Goal: Browse casually: Explore the website without a specific task or goal

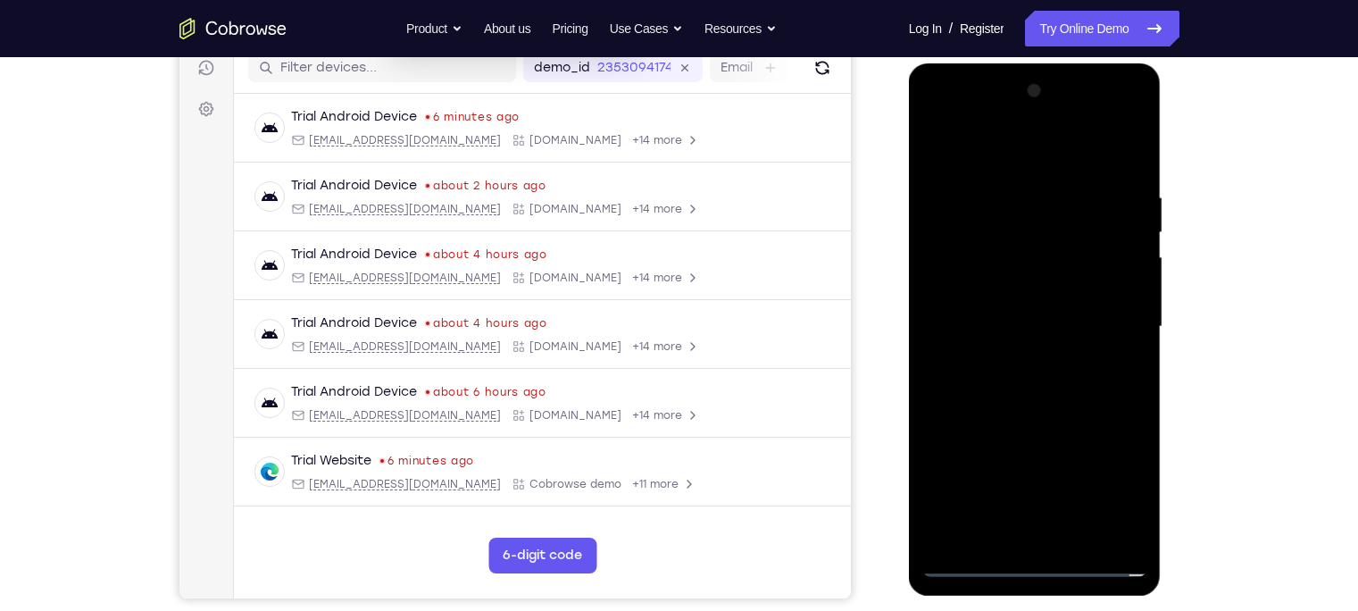
click at [1033, 559] on div at bounding box center [1034, 327] width 225 height 500
click at [1110, 481] on div at bounding box center [1034, 327] width 225 height 500
click at [1002, 153] on div at bounding box center [1034, 327] width 225 height 500
click at [1108, 320] on div at bounding box center [1034, 327] width 225 height 500
click at [1016, 354] on div at bounding box center [1034, 327] width 225 height 500
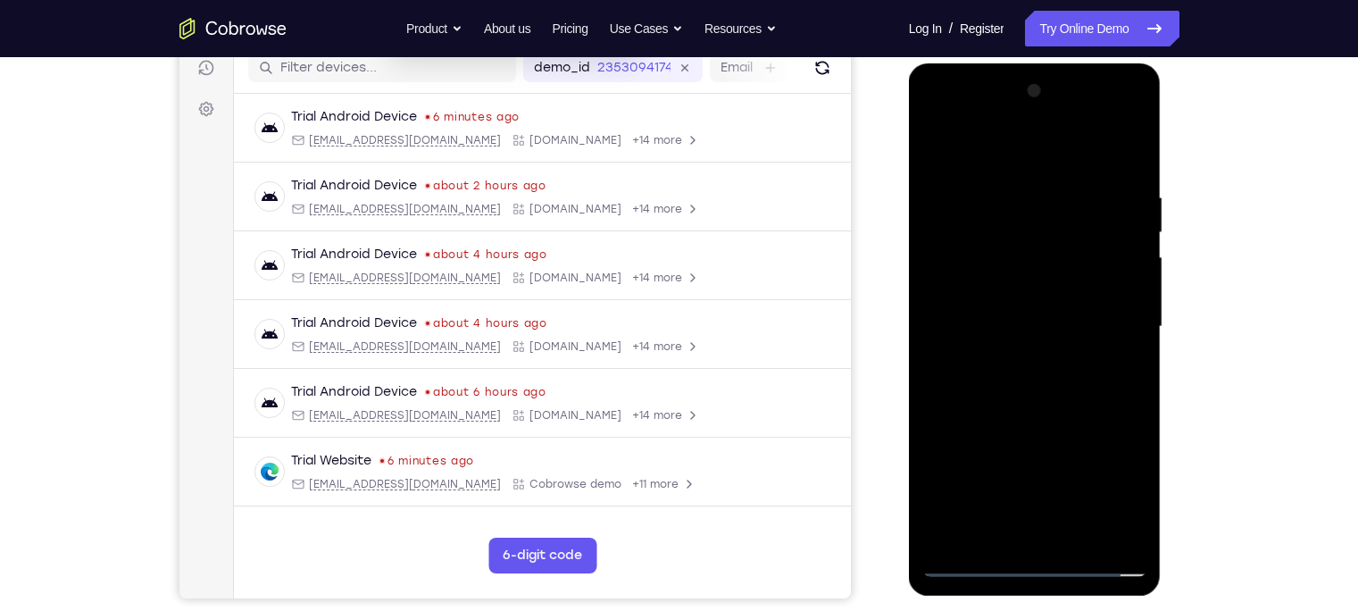
click at [1019, 417] on div at bounding box center [1034, 327] width 225 height 500
click at [994, 237] on div at bounding box center [1034, 327] width 225 height 500
click at [986, 251] on div at bounding box center [1034, 327] width 225 height 500
drag, startPoint x: 986, startPoint y: 260, endPoint x: 1408, endPoint y: 146, distance: 436.6
click at [986, 260] on div at bounding box center [1034, 327] width 225 height 500
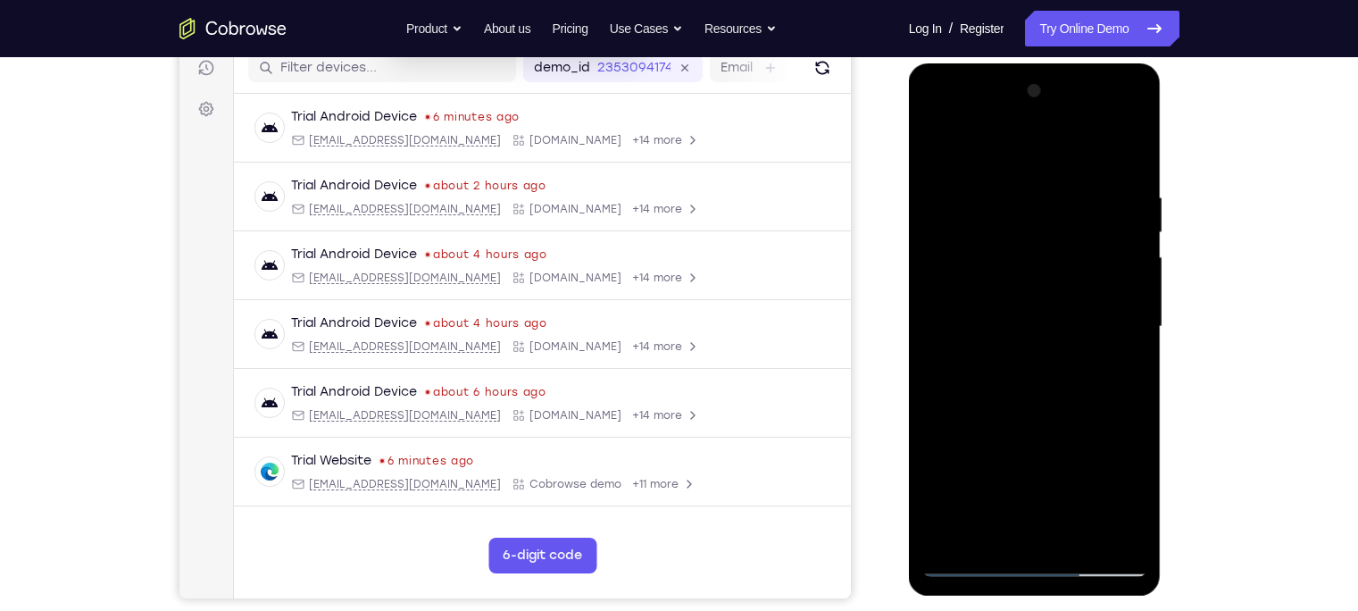
click at [998, 408] on div at bounding box center [1034, 327] width 225 height 500
click at [1084, 537] on div at bounding box center [1034, 327] width 225 height 500
click at [1036, 416] on div at bounding box center [1034, 327] width 225 height 500
click at [1038, 387] on div at bounding box center [1034, 327] width 225 height 500
click at [1121, 371] on div at bounding box center [1034, 327] width 225 height 500
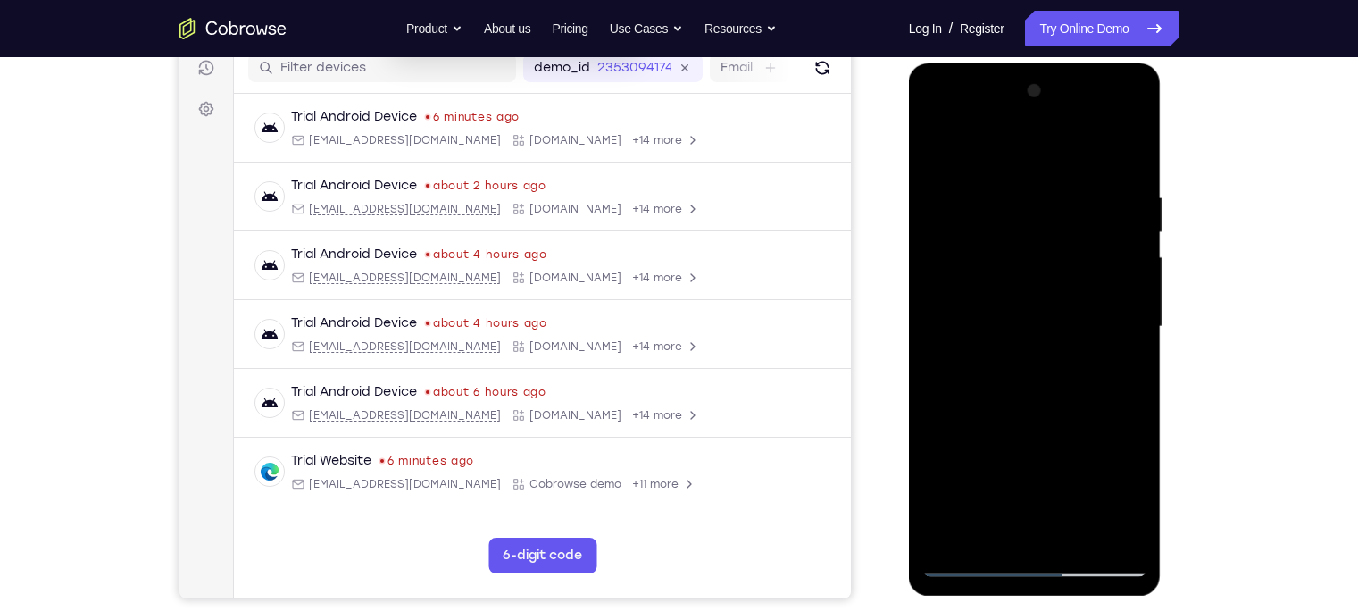
click at [937, 152] on div at bounding box center [1034, 327] width 225 height 500
click at [1058, 338] on div at bounding box center [1034, 327] width 225 height 500
click at [1120, 369] on div at bounding box center [1034, 327] width 225 height 500
click at [932, 150] on div at bounding box center [1034, 327] width 225 height 500
click at [1002, 394] on div at bounding box center [1034, 327] width 225 height 500
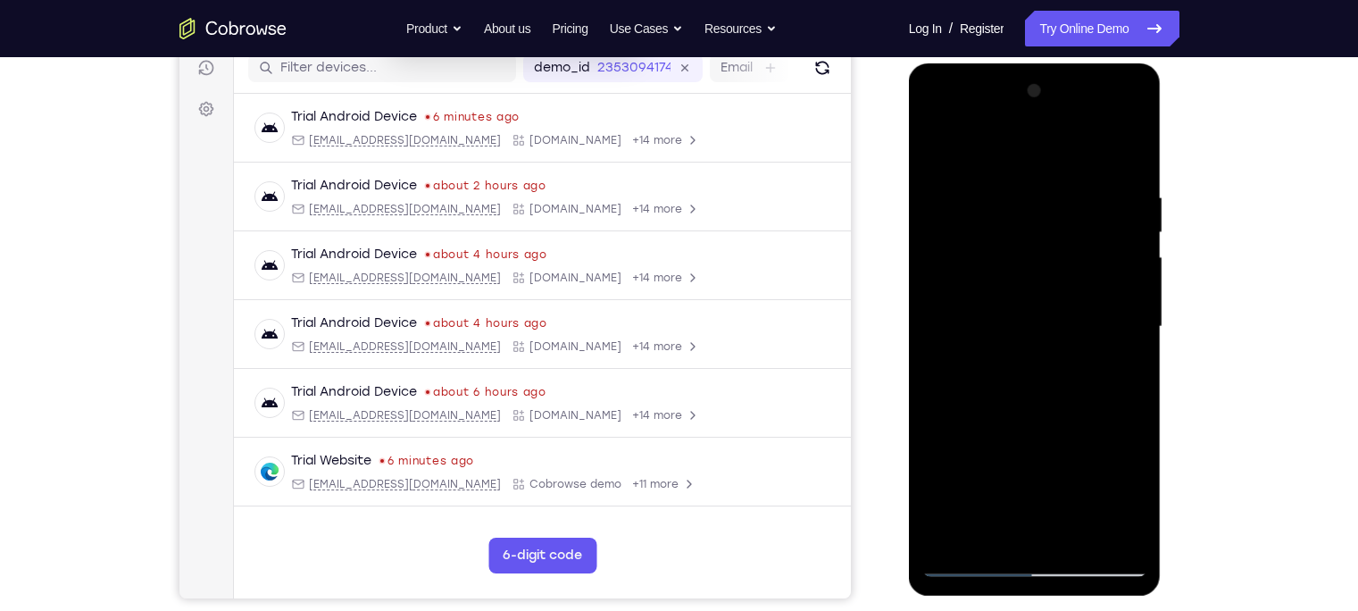
click at [1134, 374] on div at bounding box center [1034, 327] width 225 height 500
click at [933, 148] on div at bounding box center [1034, 327] width 225 height 500
click at [1031, 341] on div at bounding box center [1034, 327] width 225 height 500
click at [1120, 370] on div at bounding box center [1034, 327] width 225 height 500
click at [935, 153] on div at bounding box center [1034, 327] width 225 height 500
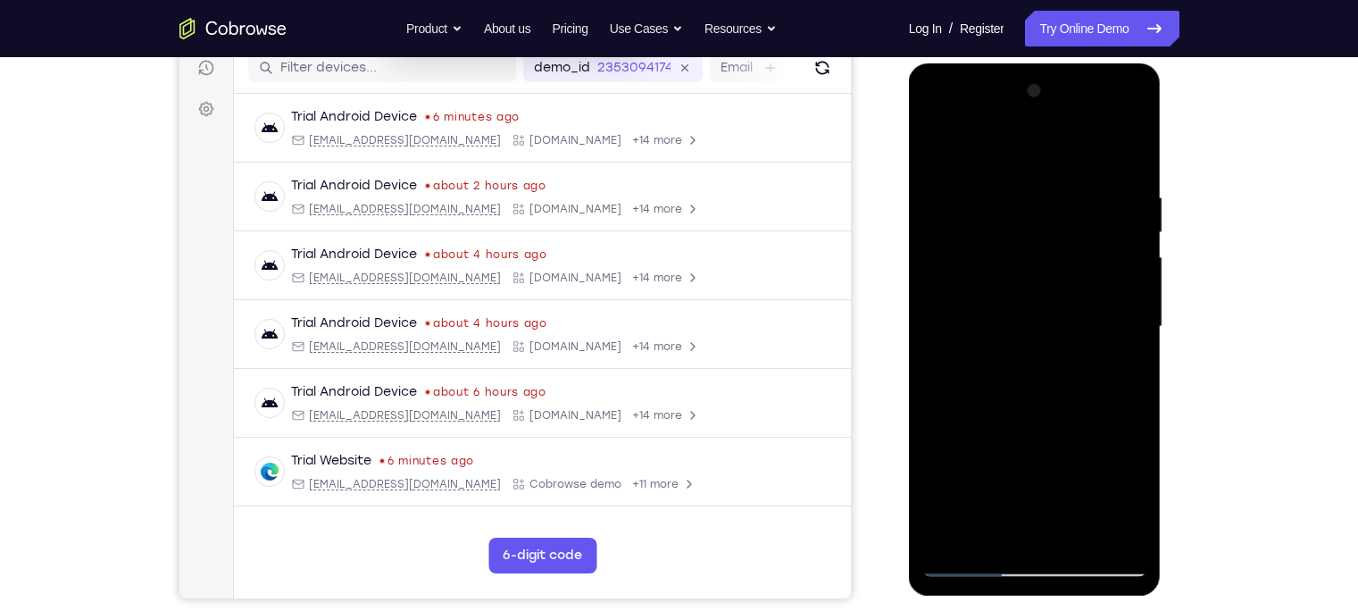
click at [937, 139] on div at bounding box center [1034, 327] width 225 height 500
click at [995, 192] on div at bounding box center [1034, 327] width 225 height 500
click at [1119, 345] on div at bounding box center [1034, 327] width 225 height 500
click at [932, 362] on div at bounding box center [1034, 327] width 225 height 500
click at [946, 159] on div at bounding box center [1034, 327] width 225 height 500
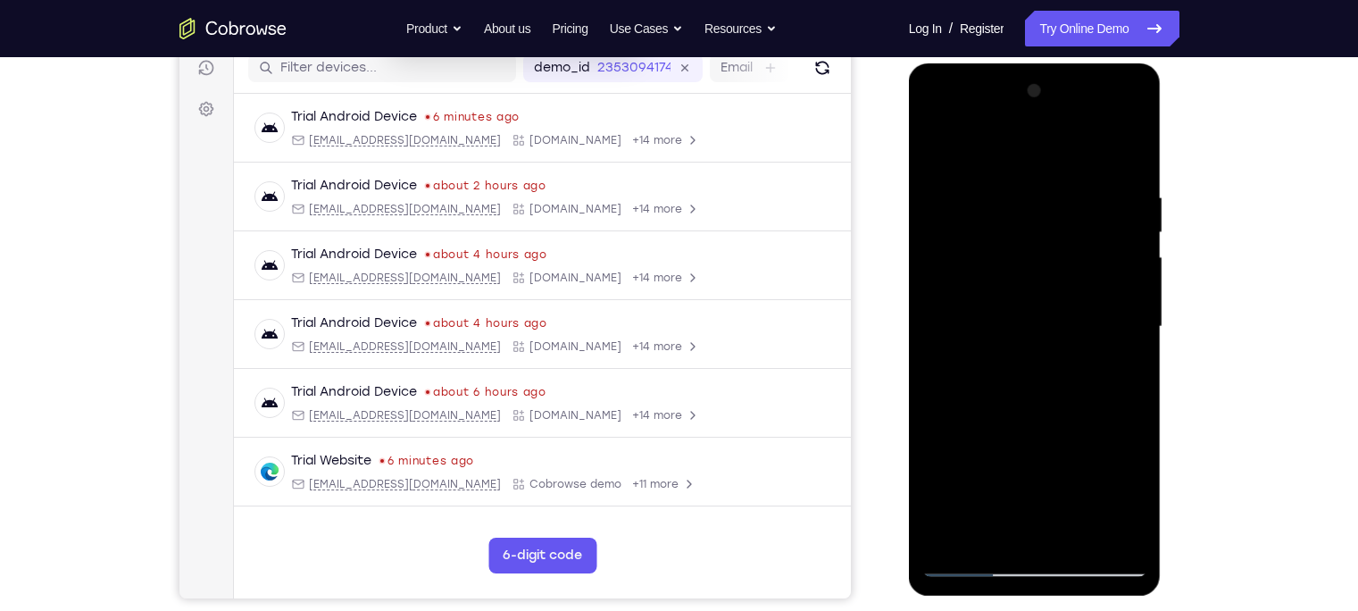
click at [945, 312] on div at bounding box center [1034, 327] width 225 height 500
click at [1125, 312] on div at bounding box center [1034, 327] width 225 height 500
click at [1134, 304] on div at bounding box center [1034, 327] width 225 height 500
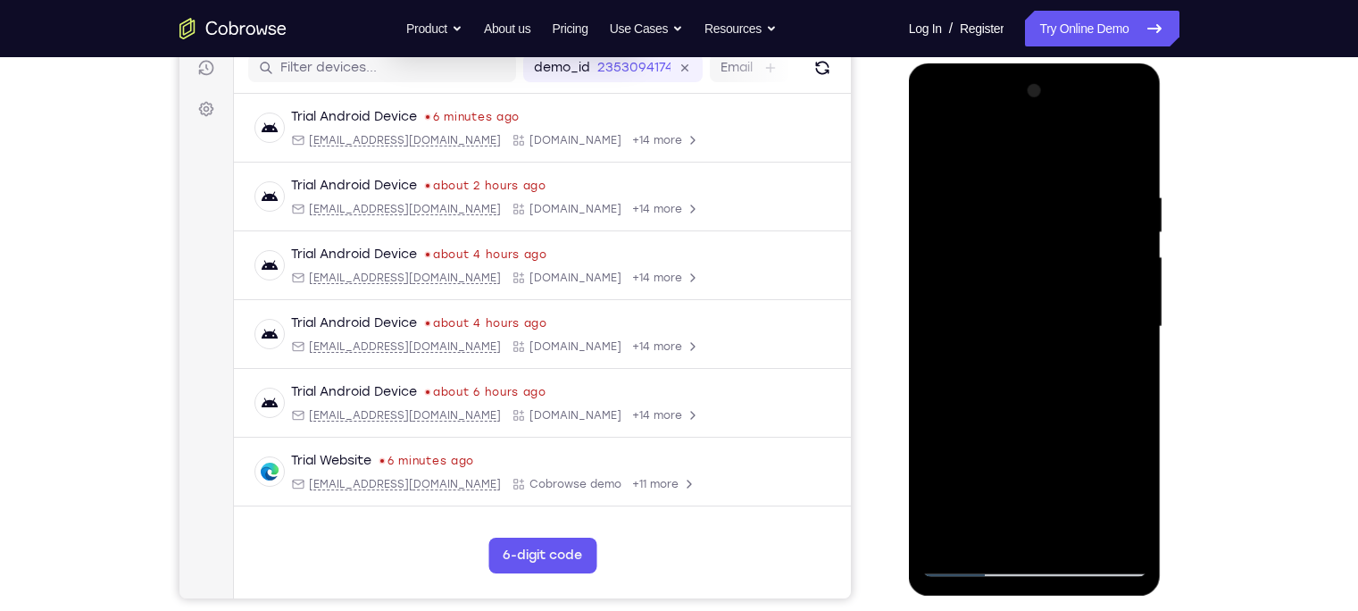
click at [1134, 304] on div at bounding box center [1034, 327] width 225 height 500
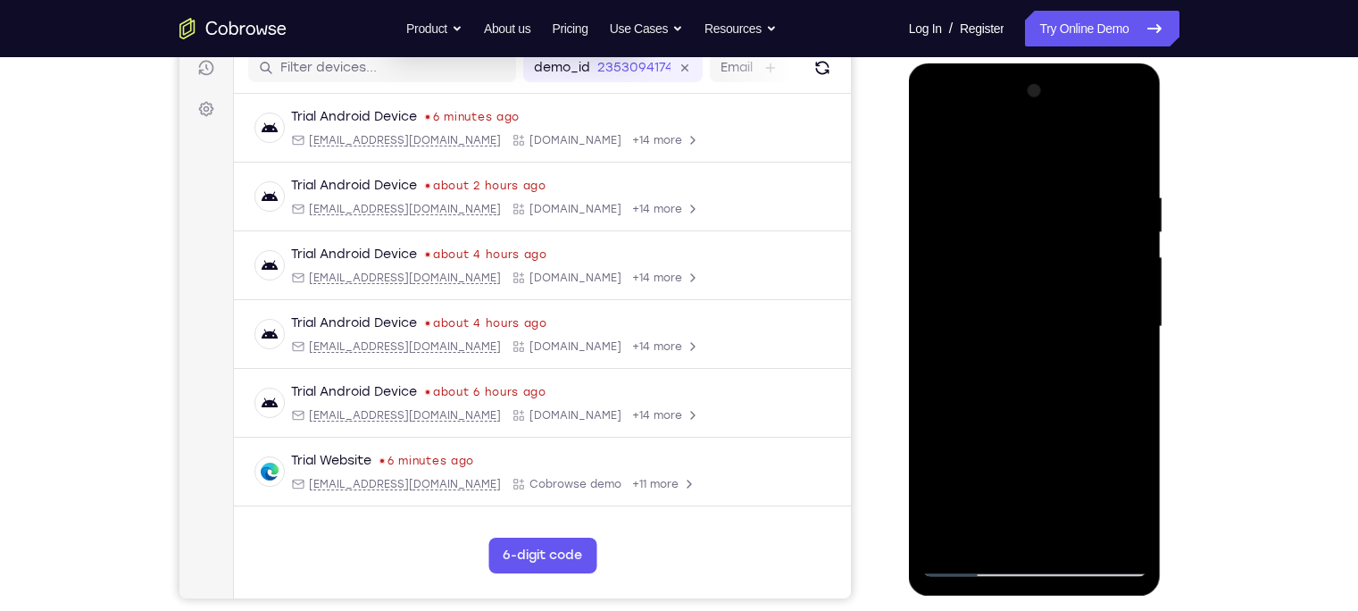
click at [1134, 304] on div at bounding box center [1034, 327] width 225 height 500
click at [1136, 101] on div at bounding box center [1034, 327] width 225 height 500
click at [937, 148] on div at bounding box center [1034, 327] width 225 height 500
click at [1129, 150] on div at bounding box center [1034, 327] width 225 height 500
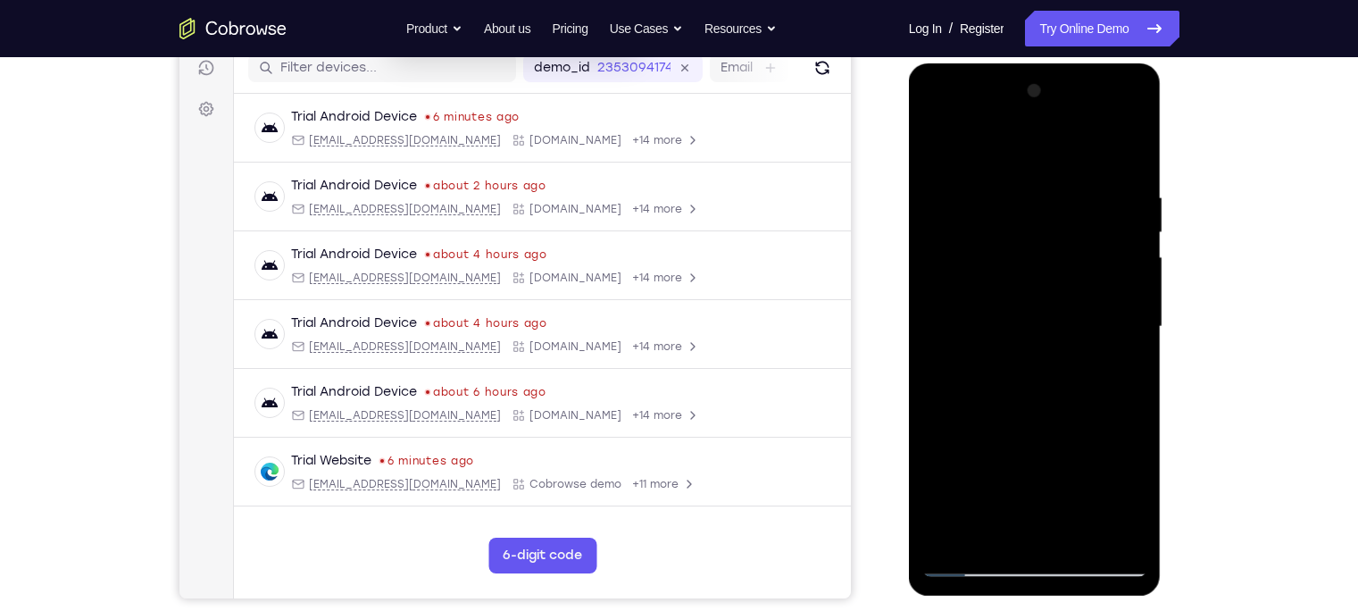
click at [1062, 198] on div at bounding box center [1034, 327] width 225 height 500
click at [1134, 155] on div at bounding box center [1034, 327] width 225 height 500
